Goal: Transaction & Acquisition: Subscribe to service/newsletter

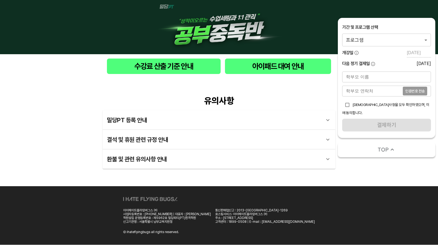
click at [366, 27] on div "기간 및 프로그램 선택" at bounding box center [386, 27] width 89 height 6
click at [364, 34] on body "수강료 산출 기준 안내 아이패드 대여 안내 유의사항 밀당PT 등록 안내 1 - 1 . 신규등록 신규등록은 밀당PT 각 과목별 프로그램을 처음 …" at bounding box center [219, 122] width 438 height 244
click at [365, 41] on li "밀당PT 공부중독반 영어 중등_9시간" at bounding box center [386, 40] width 89 height 10
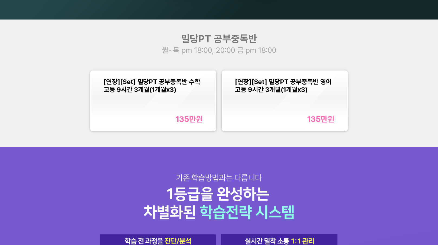
scroll to position [593, 0]
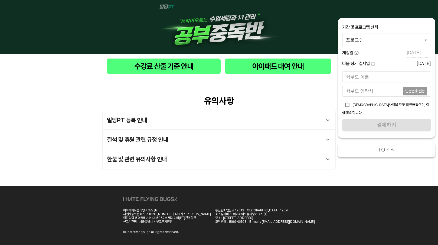
click at [377, 46] on div "기간 및 프로그램 선택 프로그램 0 ​ 개강일 [DATE] 다음 정기 결제일 [DATE]" at bounding box center [386, 45] width 89 height 43
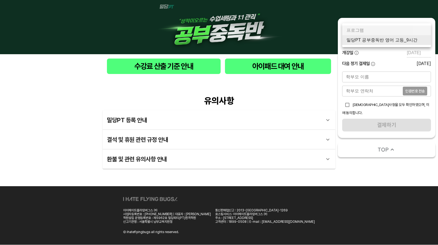
click at [380, 42] on body "수강료 산출 기준 안내 아이패드 대여 안내 유의사항 밀당PT 등록 안내 1 - 1 . 신규등록 신규등록은 밀당PT 각 과목별 프로그램을 처음 …" at bounding box center [219, 122] width 438 height 244
click at [377, 43] on li "밀당PT 공부중독반 영어 고등_9시간" at bounding box center [386, 40] width 89 height 10
